Goal: Register for event/course

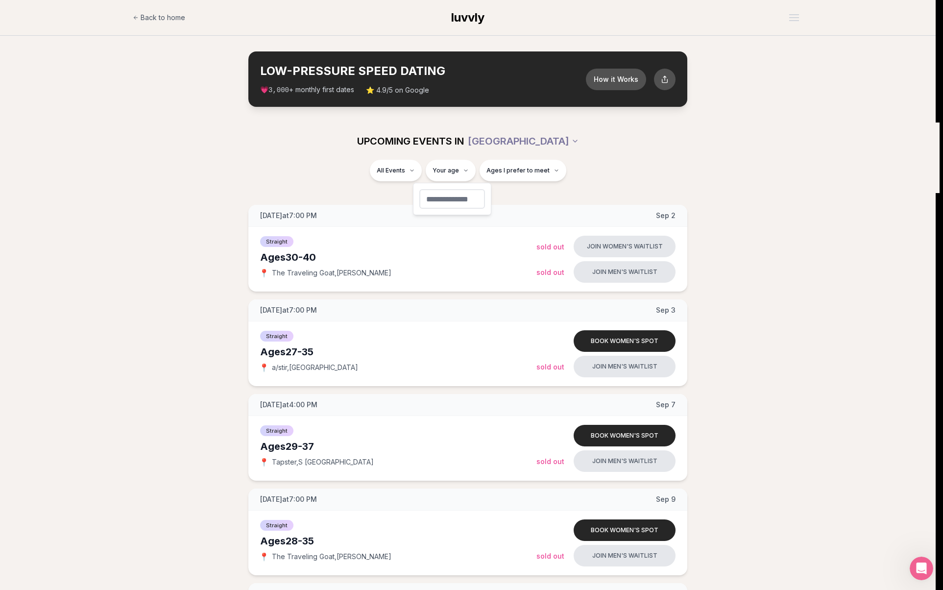
type input "**"
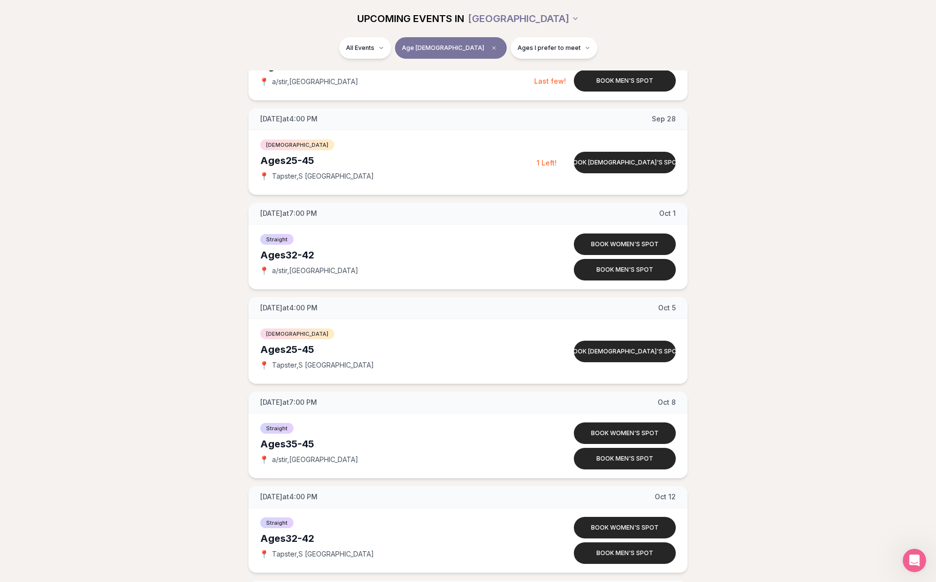
scroll to position [483, 0]
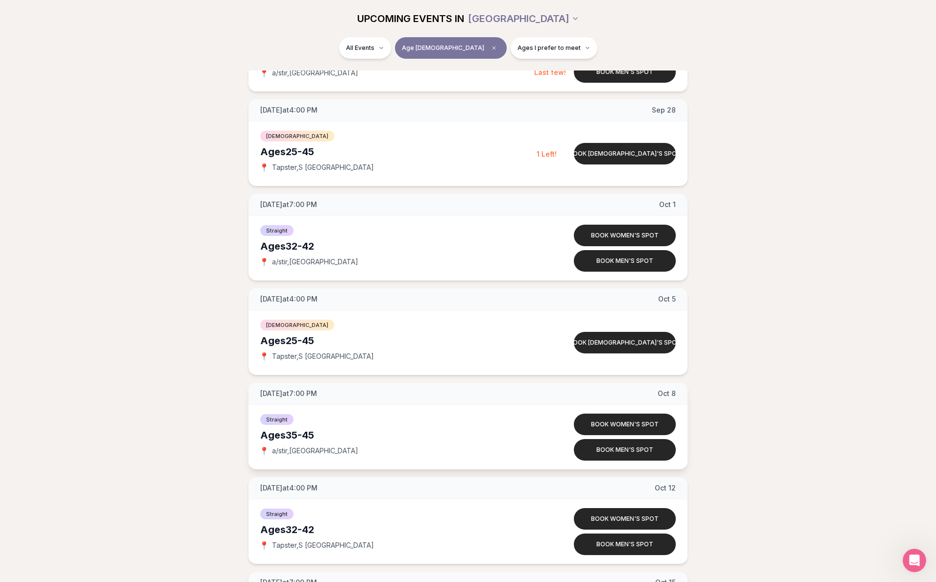
click at [296, 451] on span "a/stir , [GEOGRAPHIC_DATA]" at bounding box center [315, 451] width 86 height 10
click at [279, 449] on span "a/stir , [GEOGRAPHIC_DATA]" at bounding box center [315, 451] width 86 height 10
click at [290, 457] on div "Straight Ages [DEMOGRAPHIC_DATA] 📍 a/stir , [GEOGRAPHIC_DATA]" at bounding box center [398, 437] width 276 height 49
click at [266, 448] on span "📍" at bounding box center [264, 451] width 8 height 8
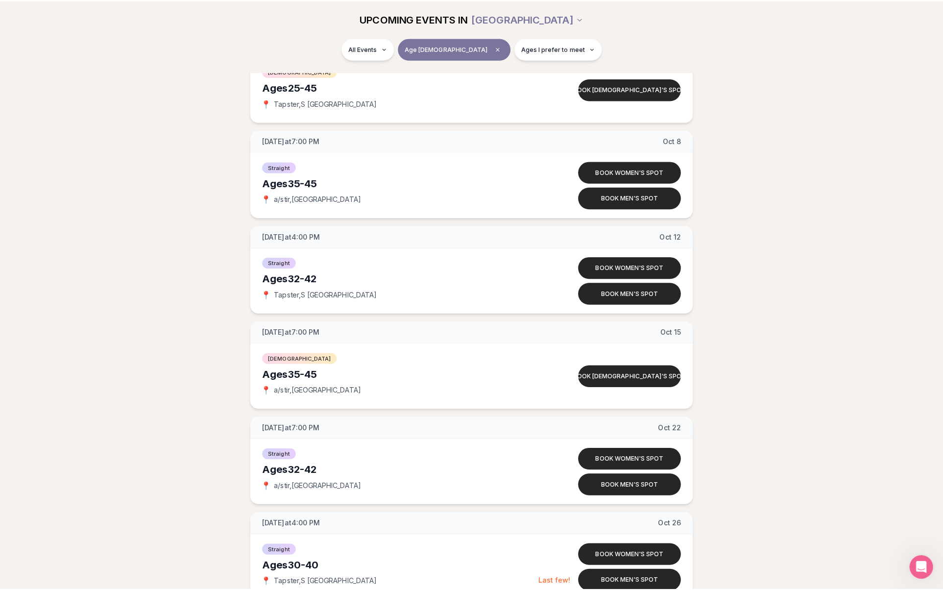
scroll to position [758, 0]
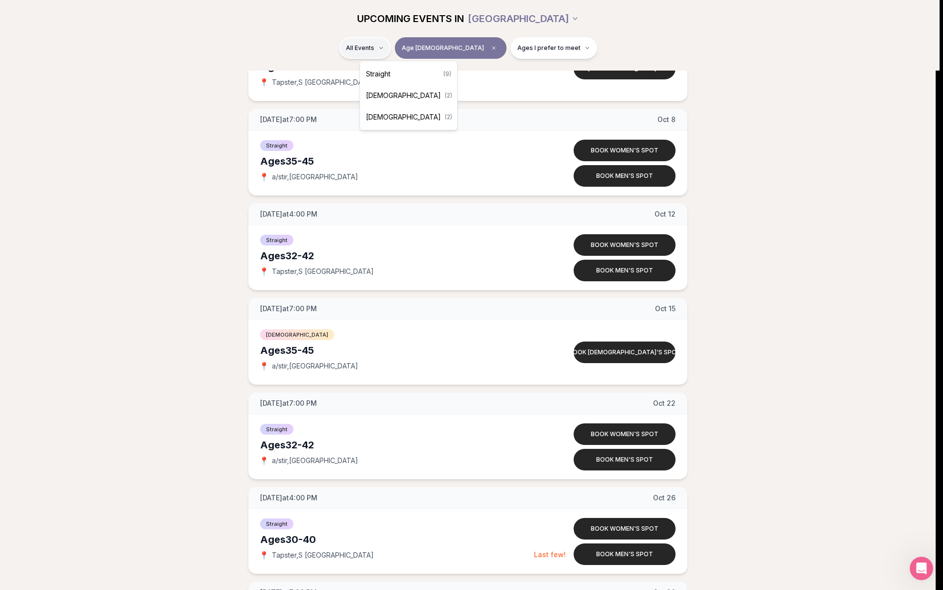
click at [409, 46] on html "Back to home luvvly LOW-PRESSURE SPEED DATING How it Works 💗 3,000 + monthly fi…" at bounding box center [471, 91] width 943 height 1698
click at [395, 77] on div "Straight ( 9 )" at bounding box center [408, 74] width 93 height 22
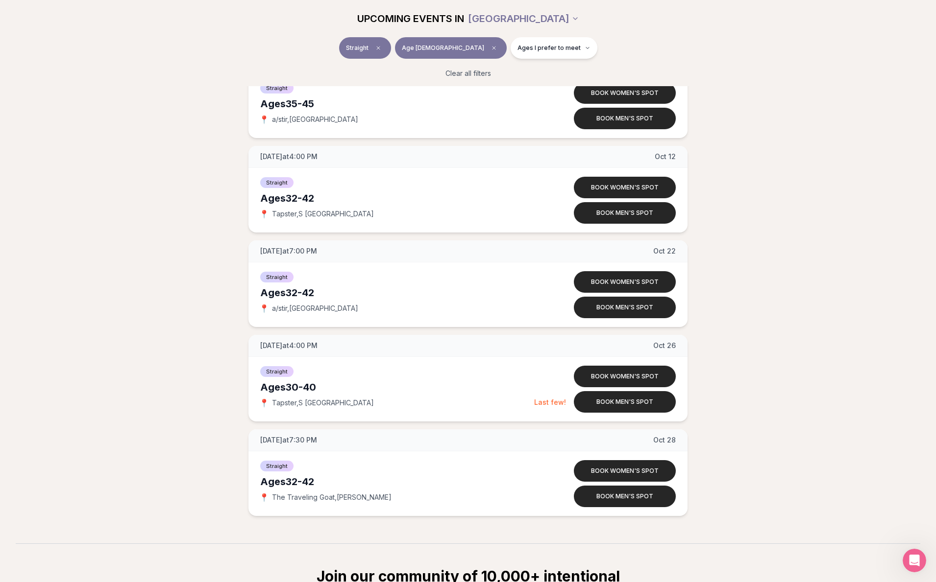
scroll to position [526, 0]
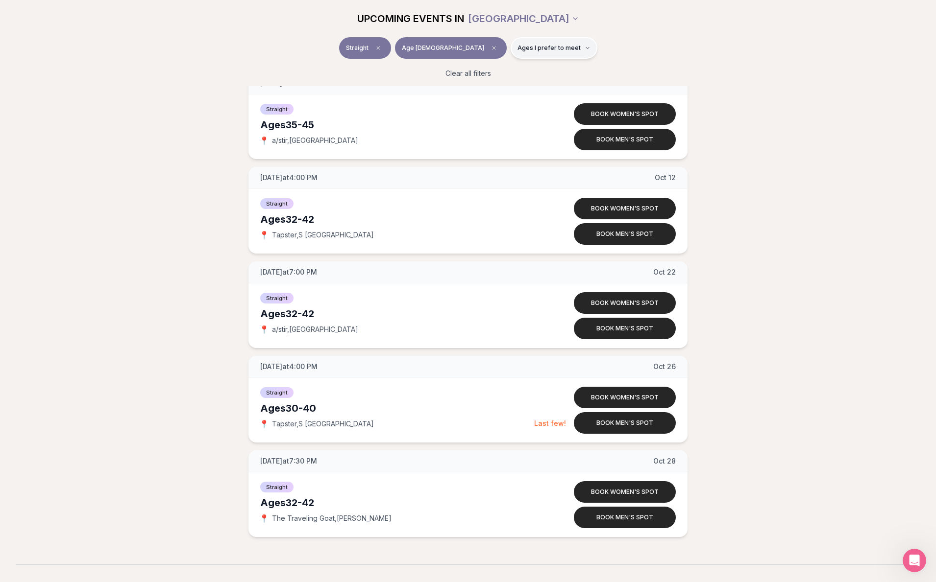
click at [517, 46] on span "Ages I prefer to meet" at bounding box center [548, 48] width 63 height 8
click at [511, 98] on span "Older than me" at bounding box center [516, 100] width 46 height 10
click at [487, 98] on button "Older than me" at bounding box center [483, 100] width 8 height 8
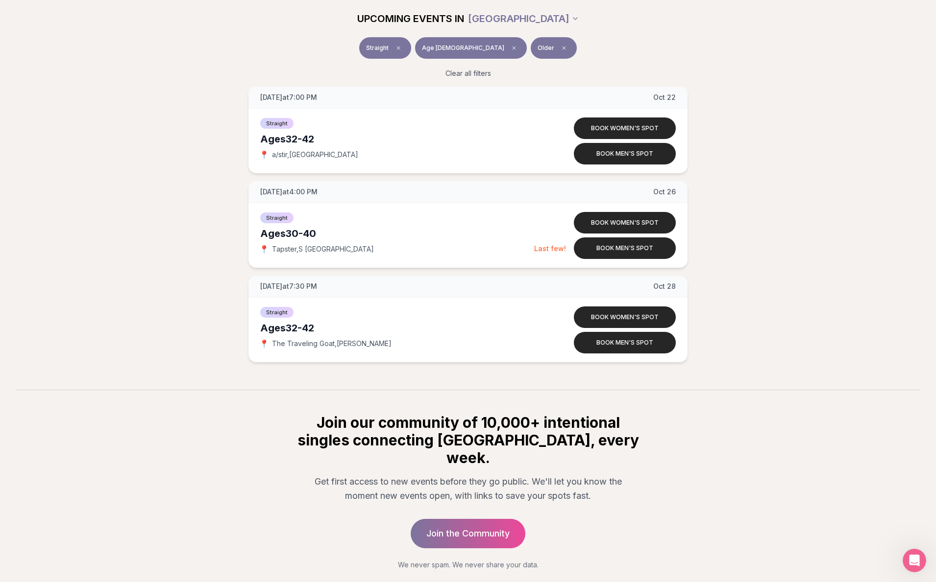
scroll to position [725, 0]
